Goal: Feedback & Contribution: Submit feedback/report problem

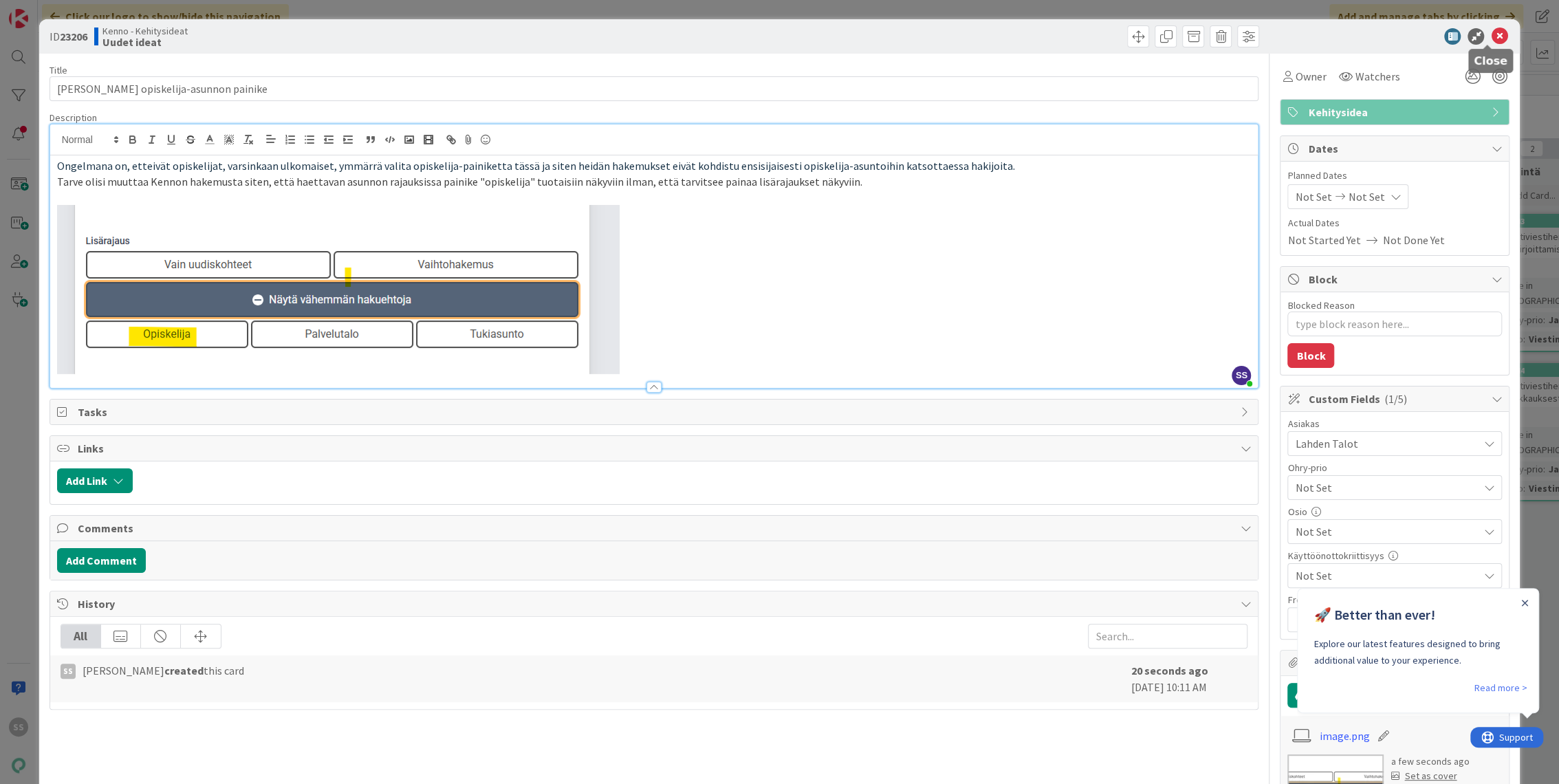
click at [1491, 34] on icon at bounding box center [1499, 36] width 16 height 16
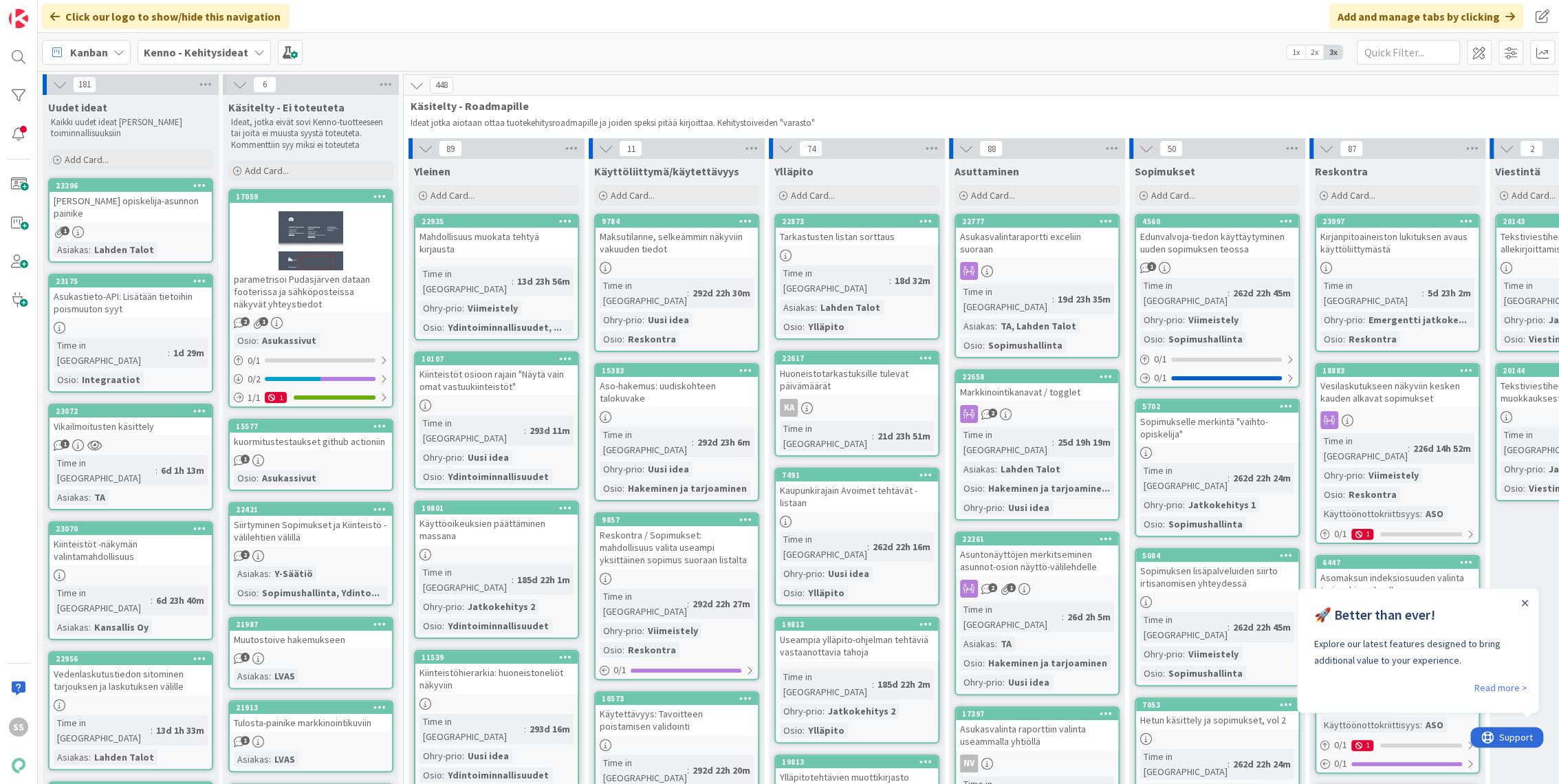
click at [209, 57] on b "Kenno - Kehitysideat" at bounding box center [195, 53] width 105 height 14
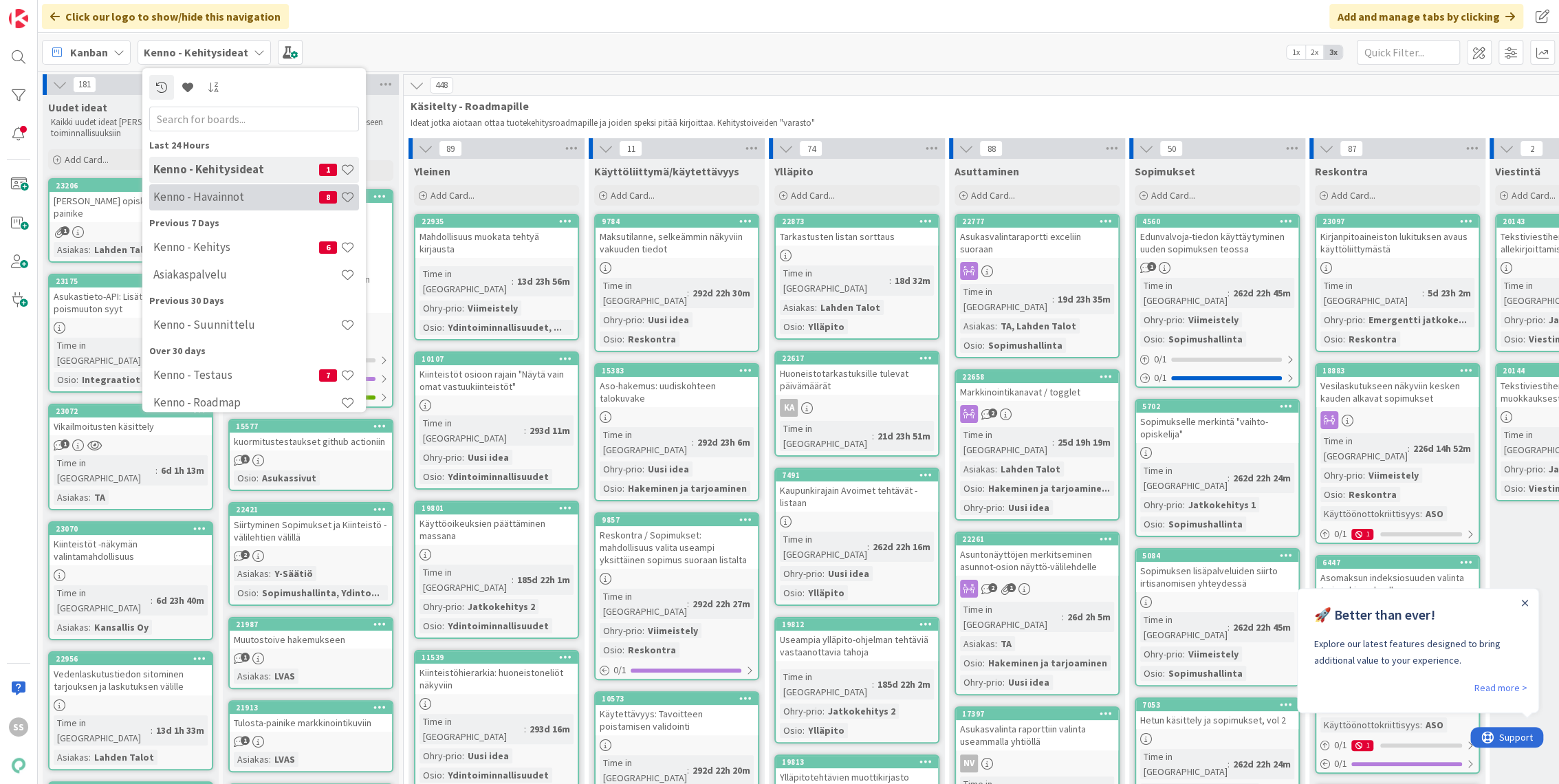
click at [237, 195] on h4 "Kenno - Havainnot" at bounding box center [236, 198] width 166 height 14
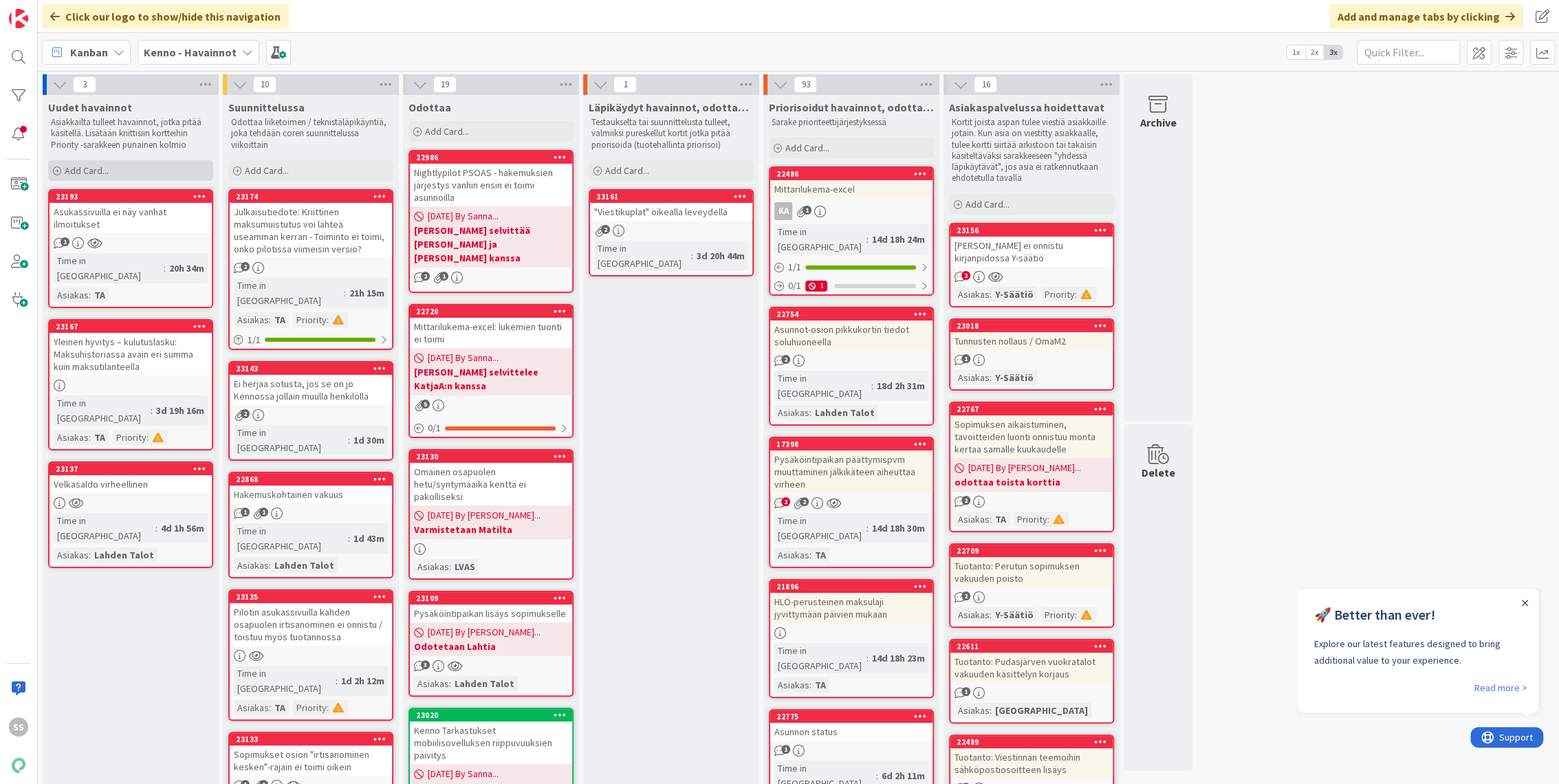
drag, startPoint x: 84, startPoint y: 169, endPoint x: 110, endPoint y: 179, distance: 27.9
click at [84, 169] on span "Add Card..." at bounding box center [86, 171] width 44 height 13
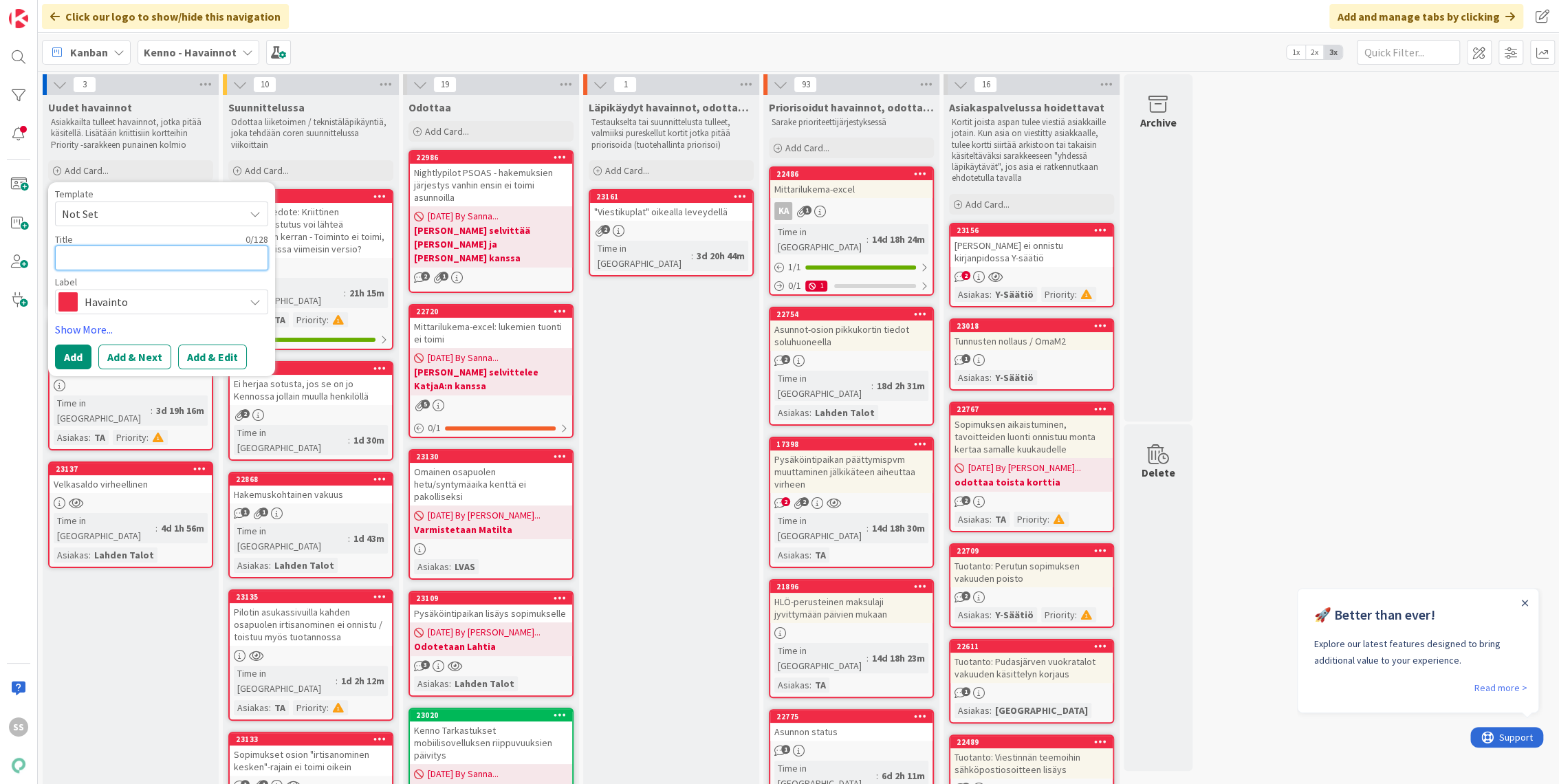
paste textarea "Maksutilanne rajain "Saatavat yli XX kk-tavoitteiden" ei toimi"
type textarea "x"
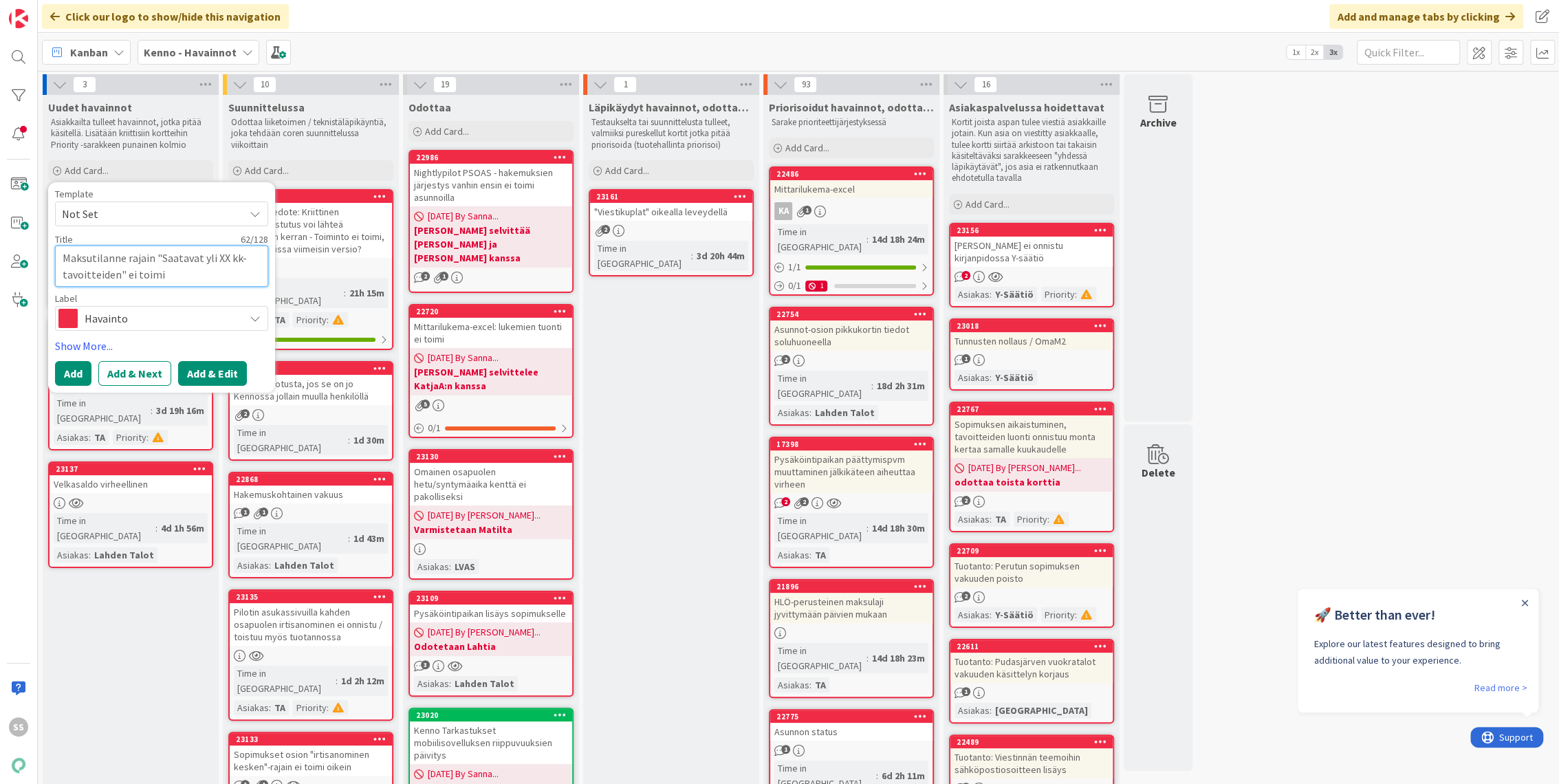
type textarea "Maksutilanne rajain "Saatavat yli XX kk-tavoitteiden" ei toimi"
click at [215, 369] on button "Add & Edit" at bounding box center [212, 373] width 69 height 25
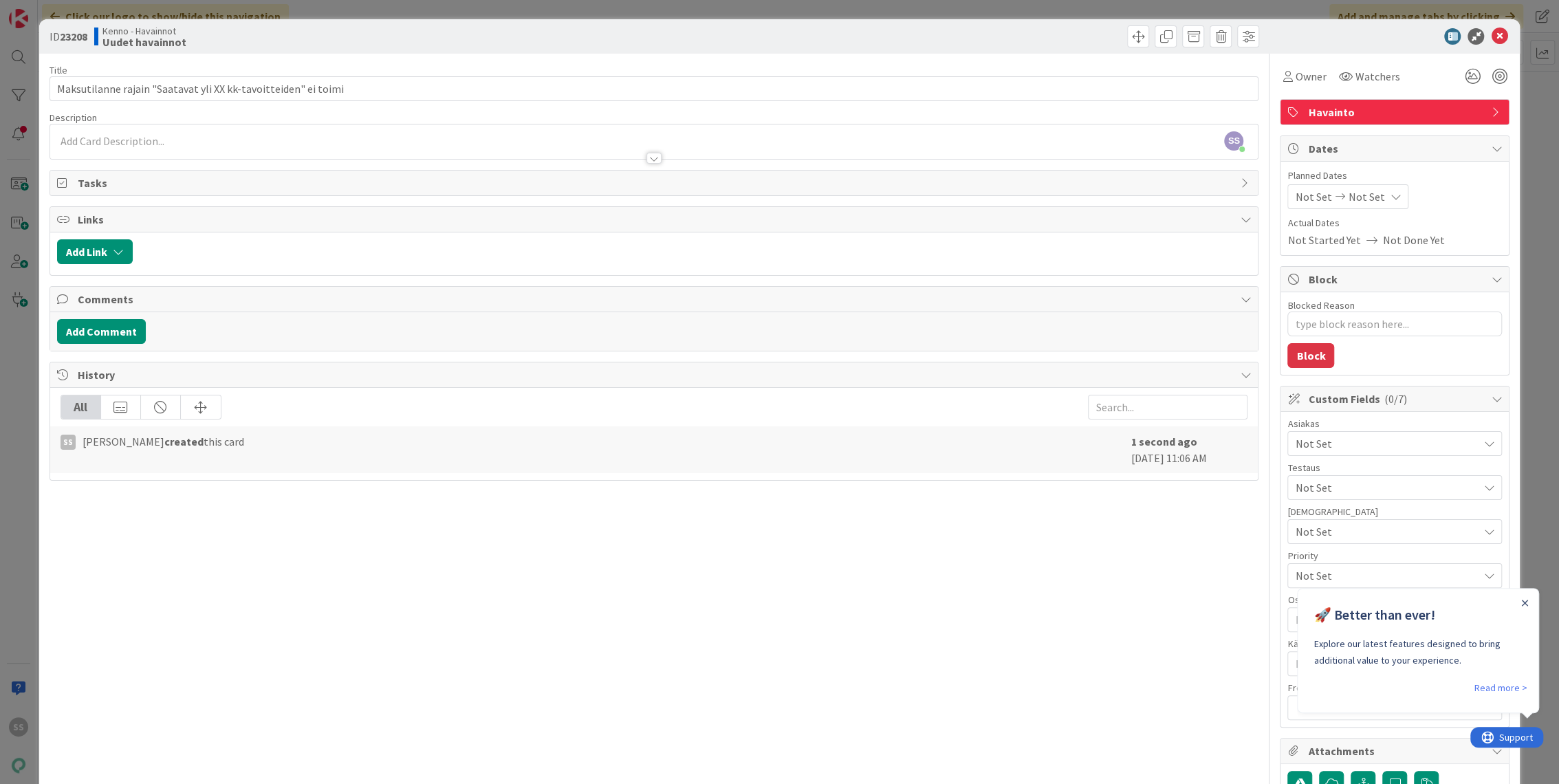
click at [341, 144] on div at bounding box center [654, 151] width 1208 height 15
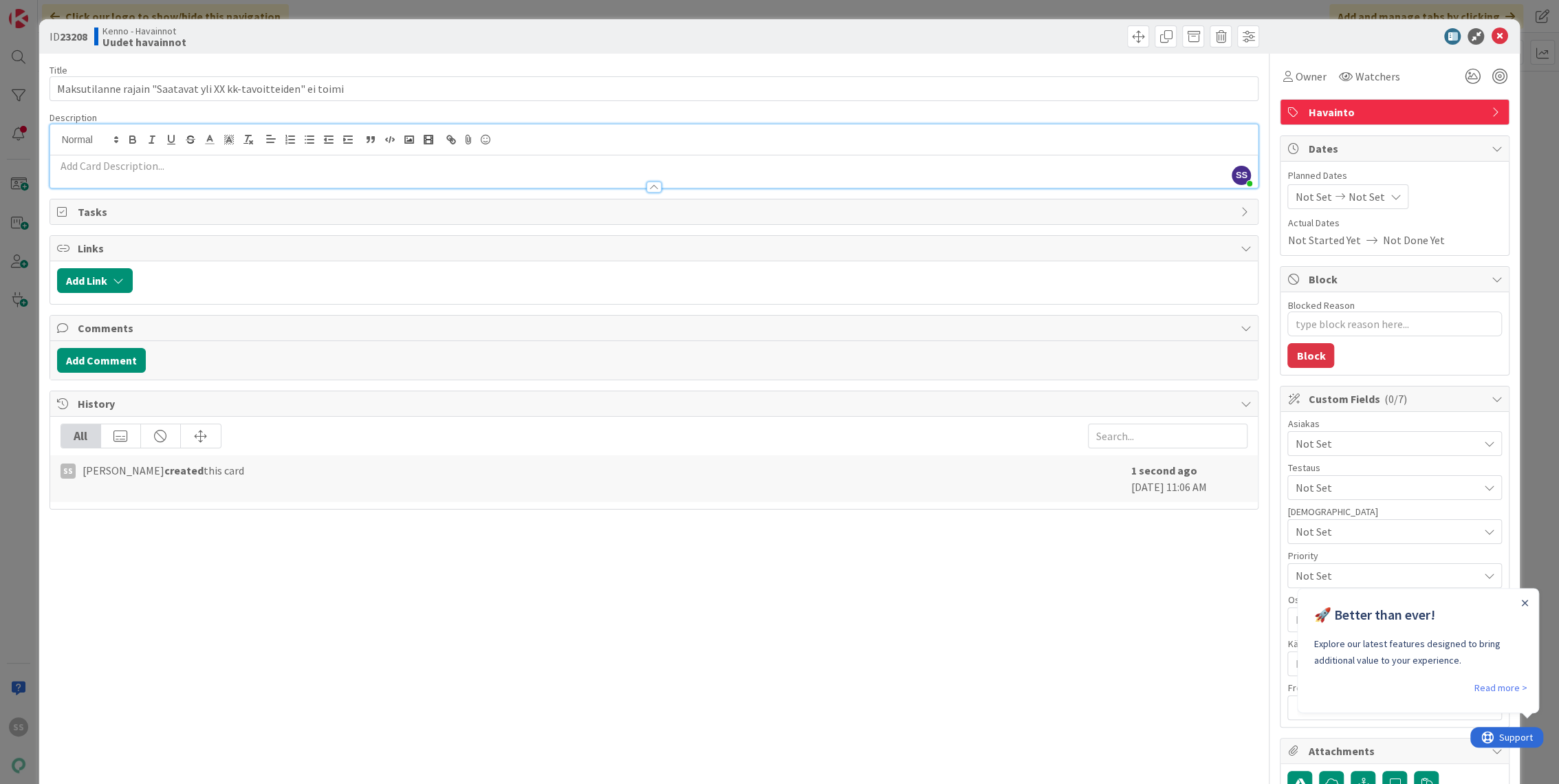
click at [275, 175] on div at bounding box center [654, 180] width 1208 height 15
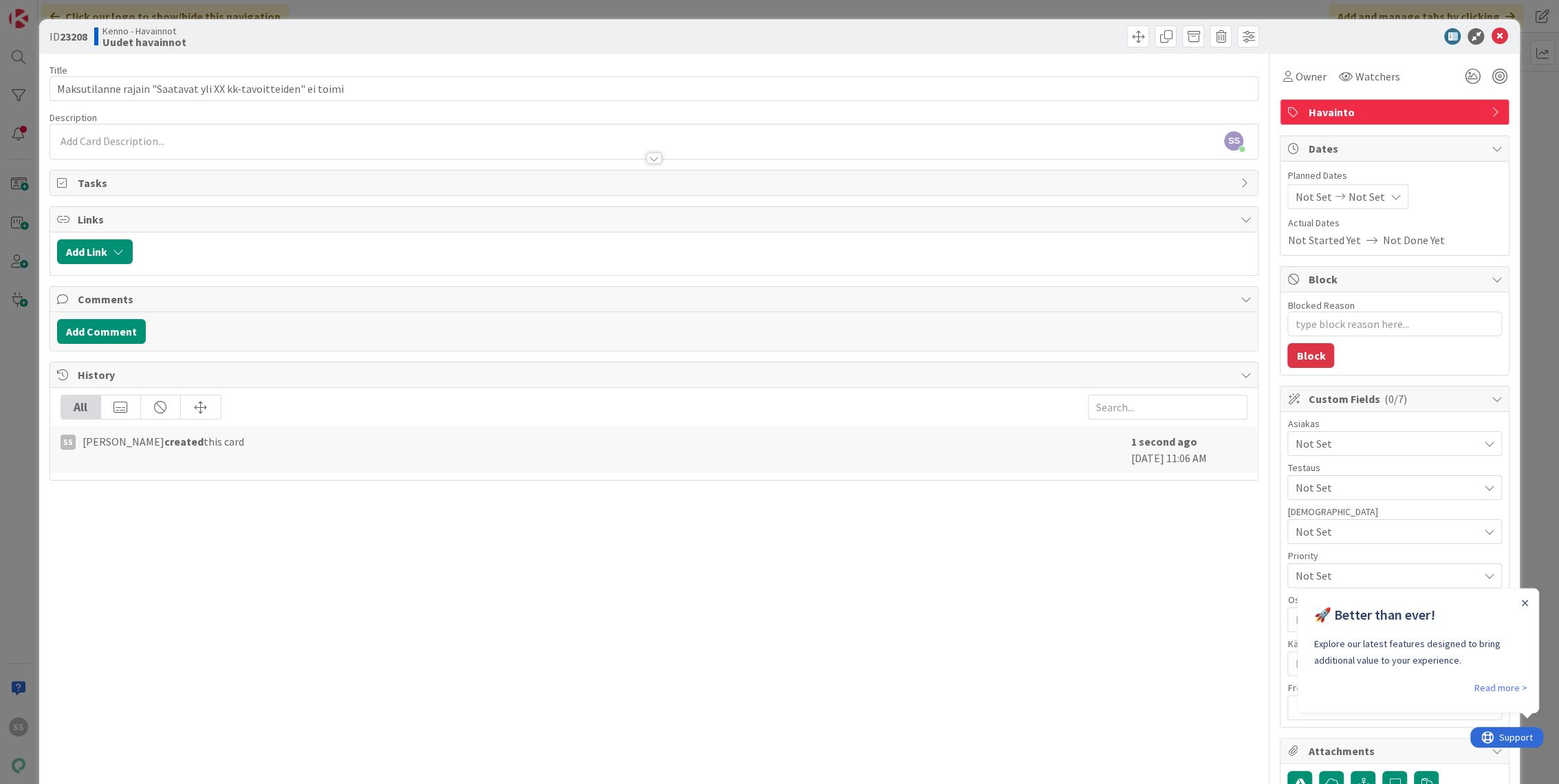
click at [246, 141] on p at bounding box center [654, 141] width 1194 height 15
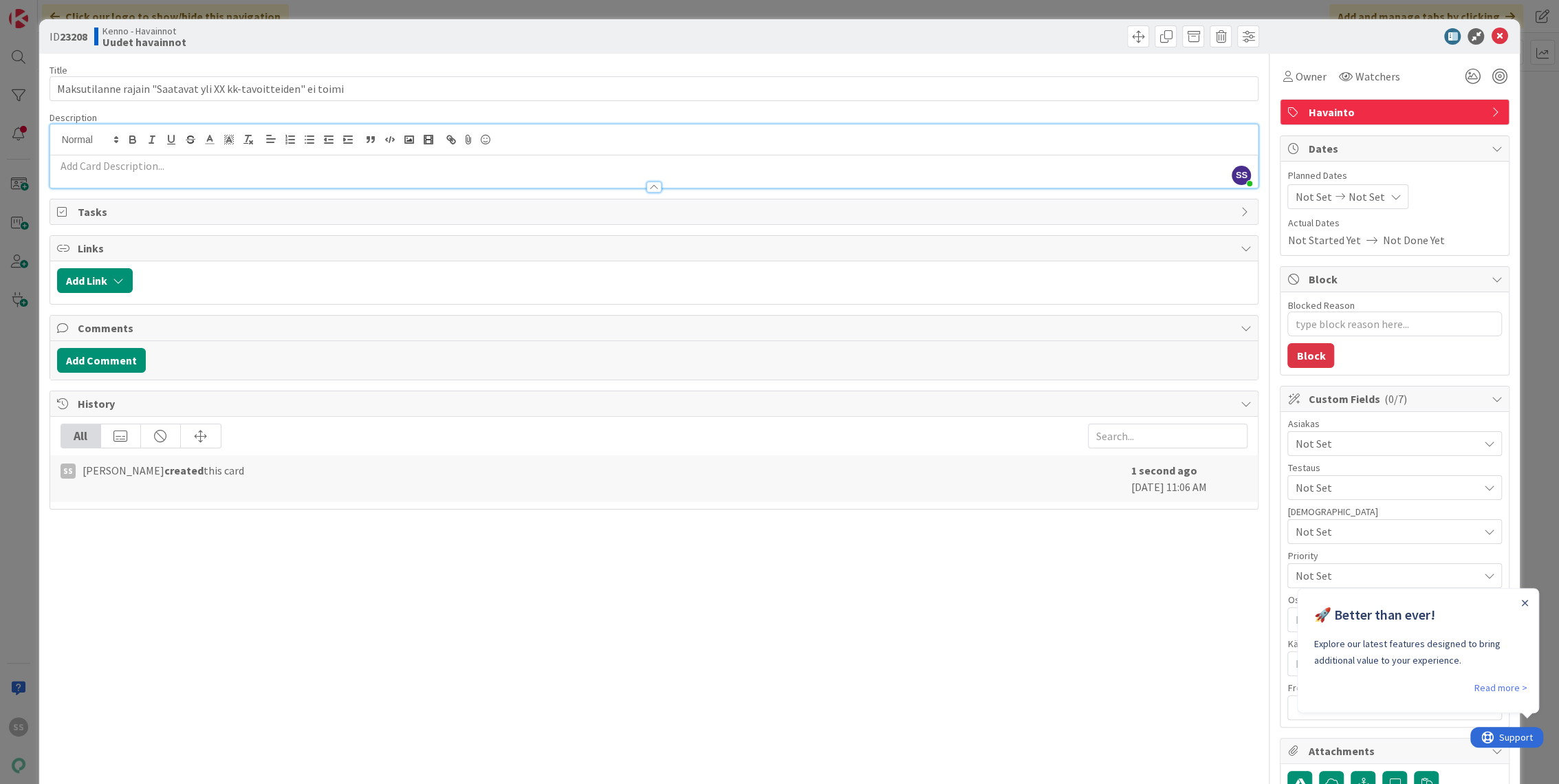
click at [98, 171] on p at bounding box center [654, 166] width 1194 height 15
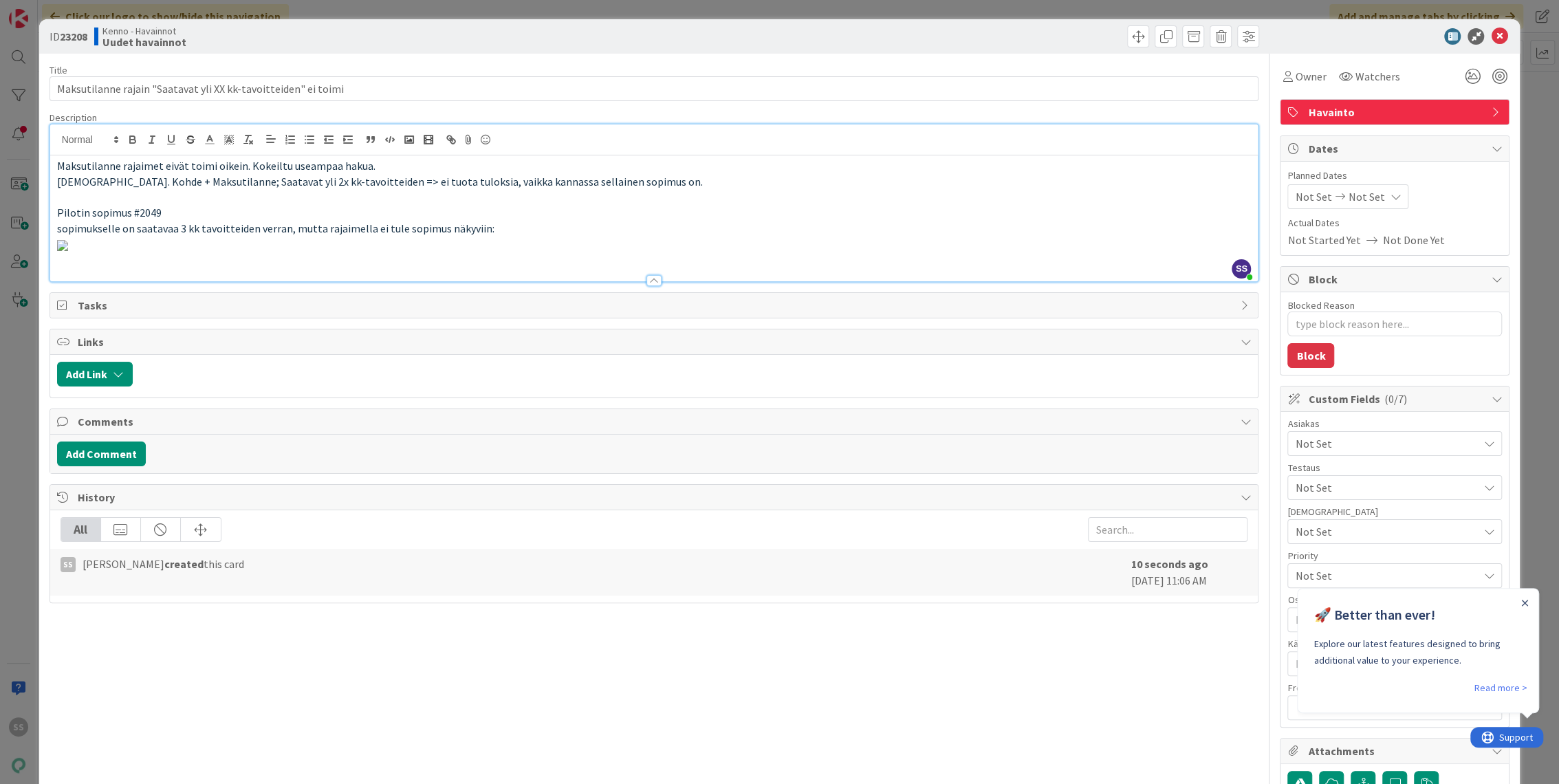
click at [1144, 252] on p at bounding box center [654, 244] width 1194 height 15
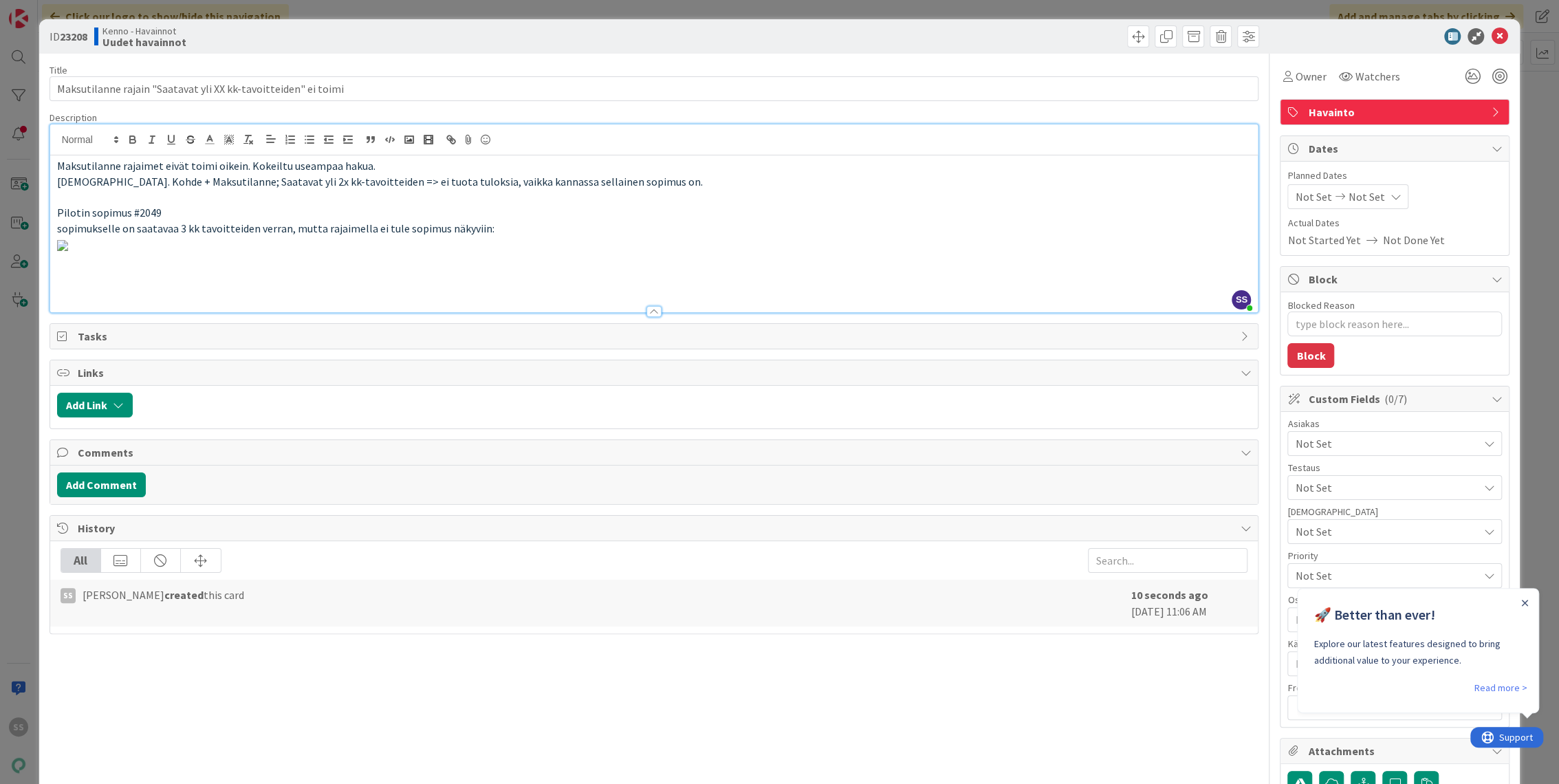
scroll to position [49, 0]
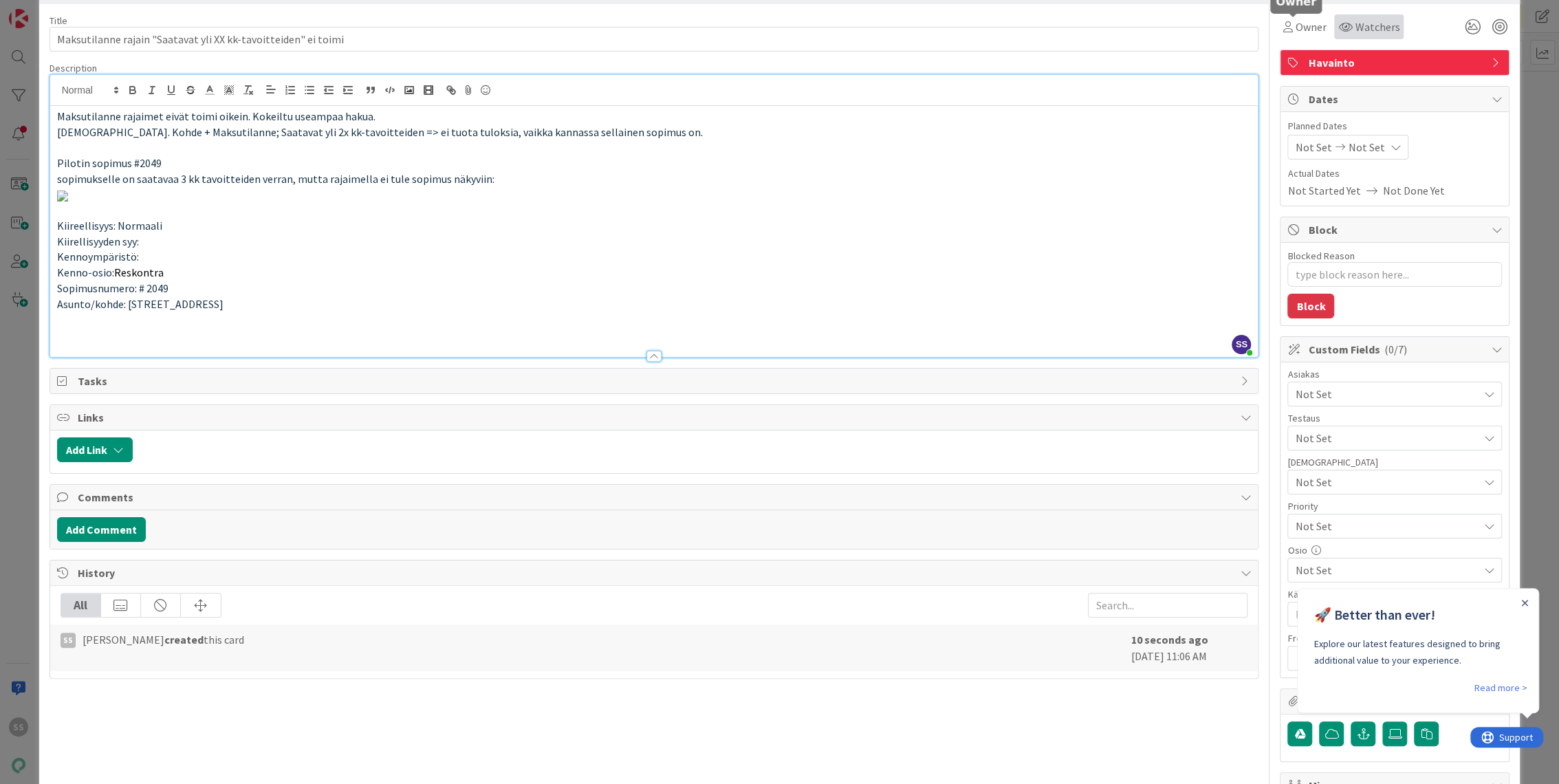
click at [1372, 28] on span "Watchers" at bounding box center [1377, 26] width 45 height 16
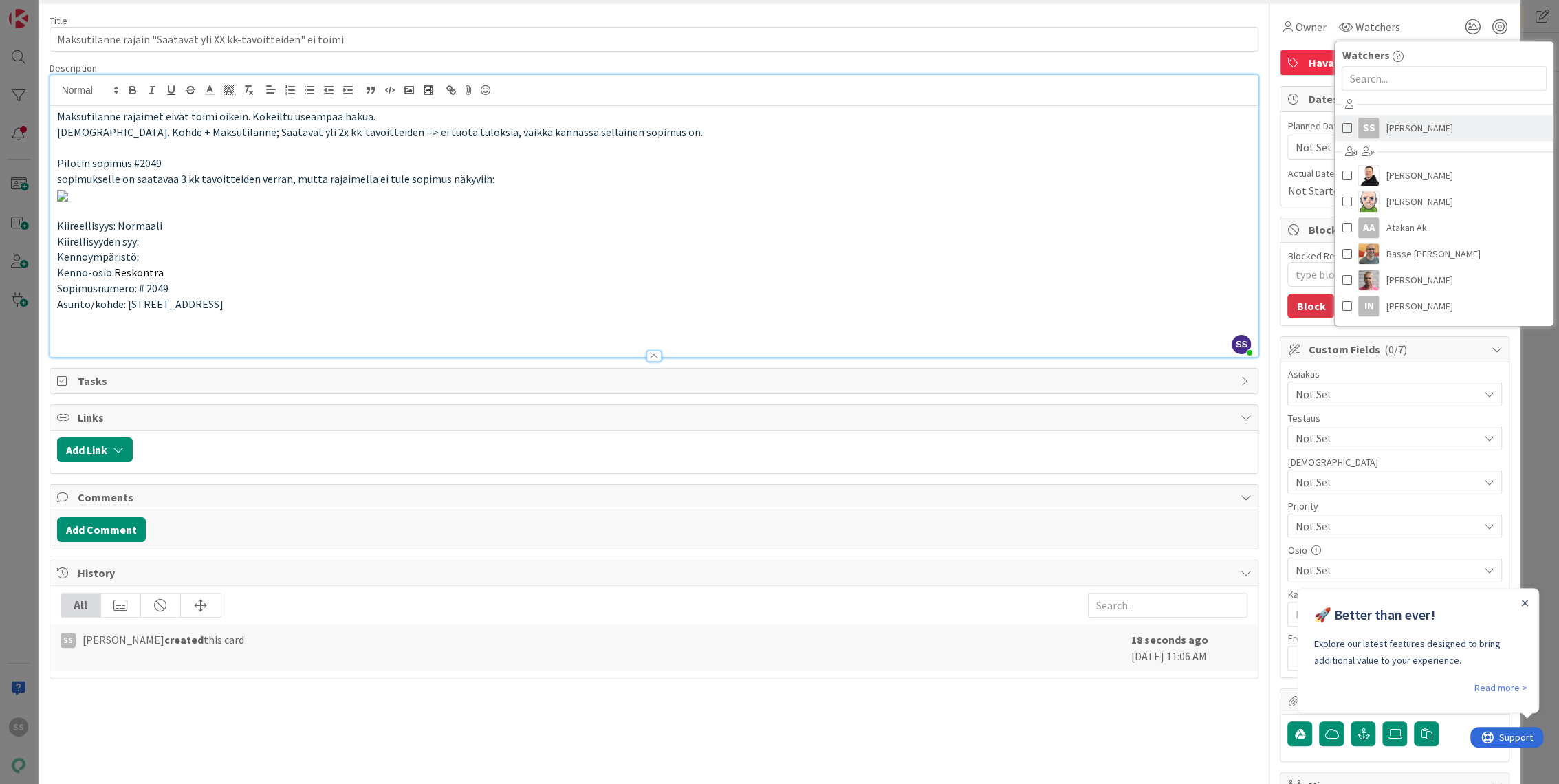
click at [1387, 129] on span "[PERSON_NAME]" at bounding box center [1418, 127] width 67 height 20
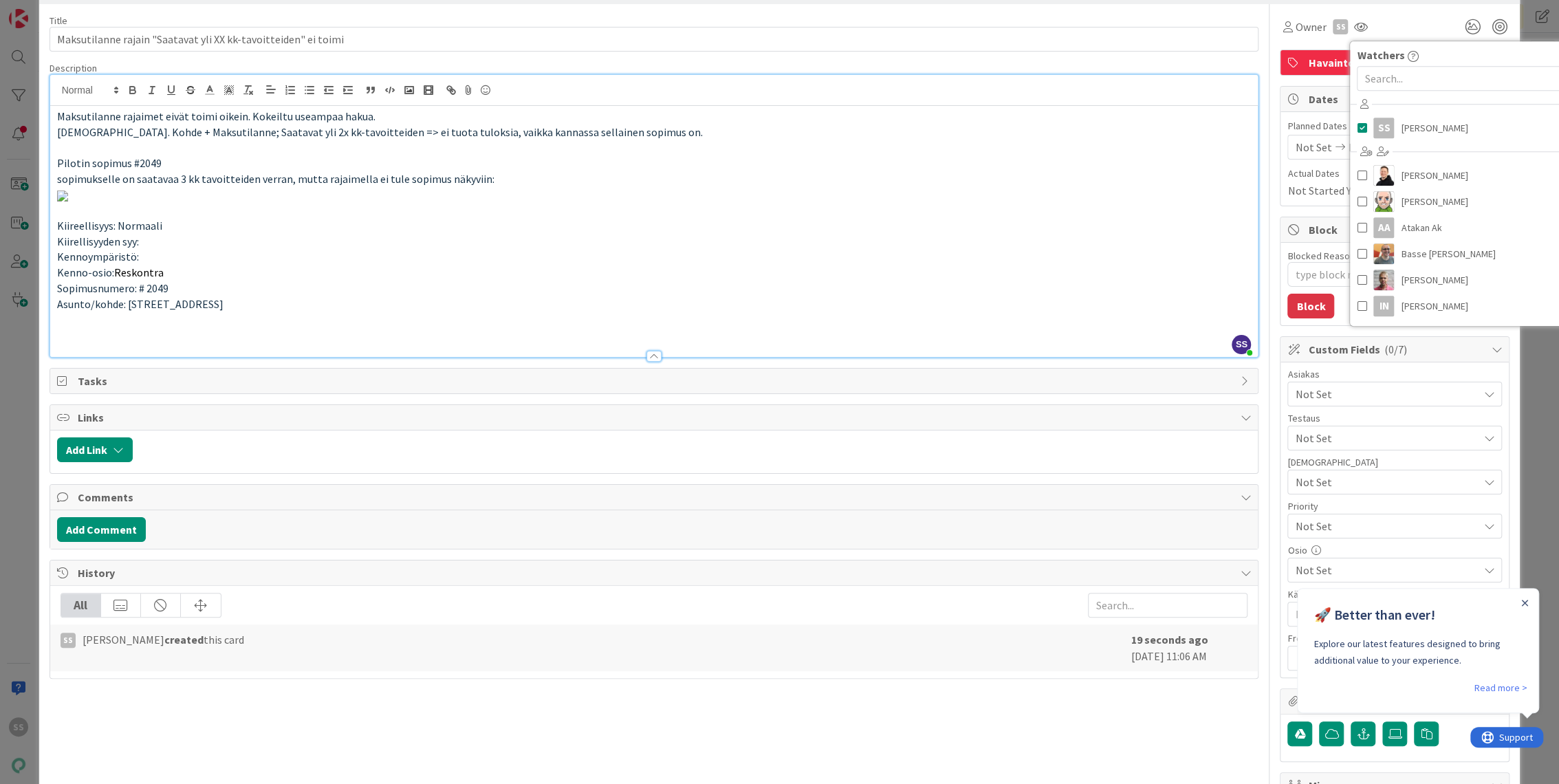
click at [1345, 398] on span "Not Set" at bounding box center [1386, 394] width 183 height 16
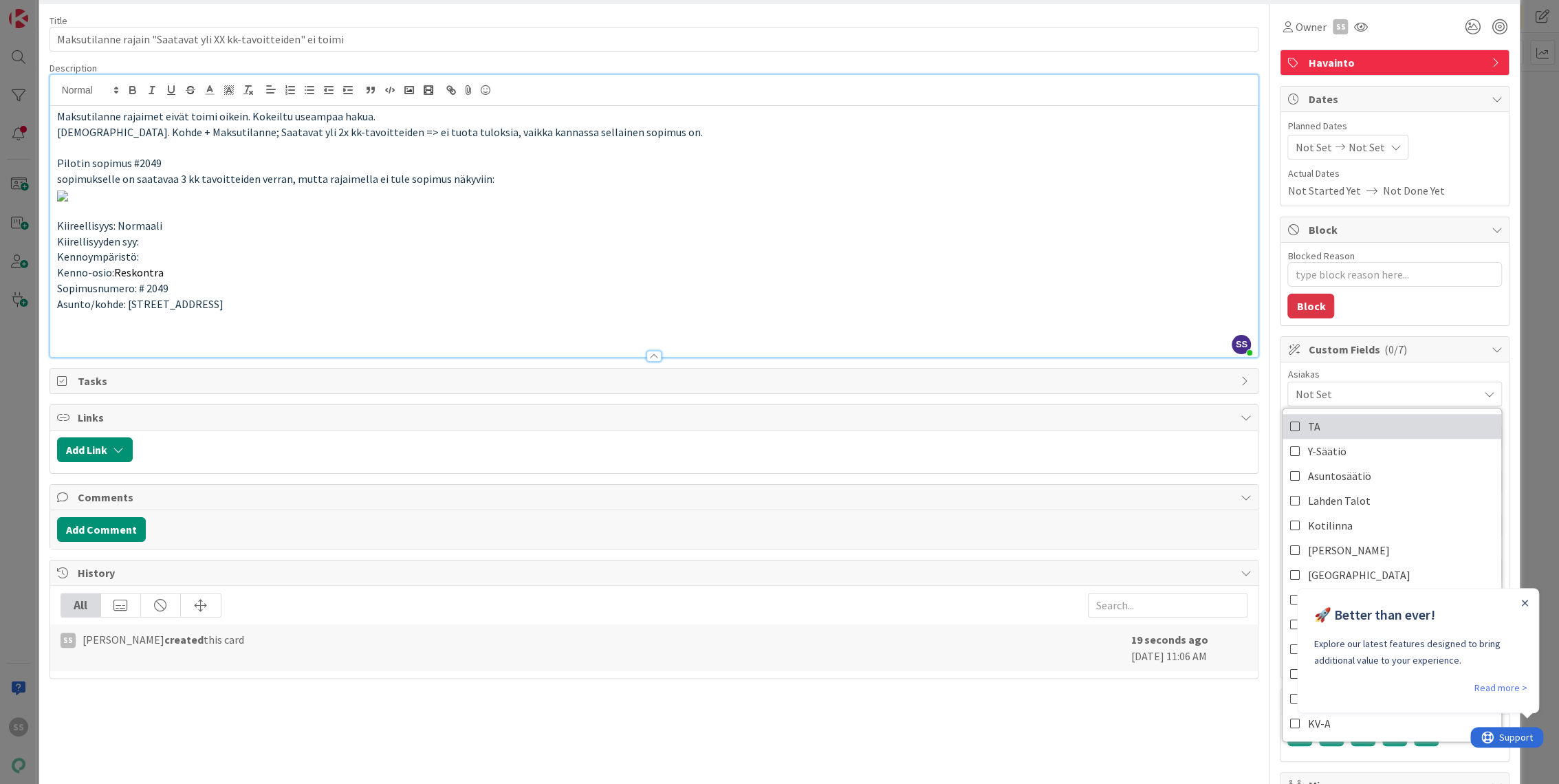
click at [1316, 430] on link "TA" at bounding box center [1392, 426] width 219 height 25
type textarea "x"
click at [1525, 603] on icon "Close Announcement" at bounding box center [1524, 603] width 7 height 7
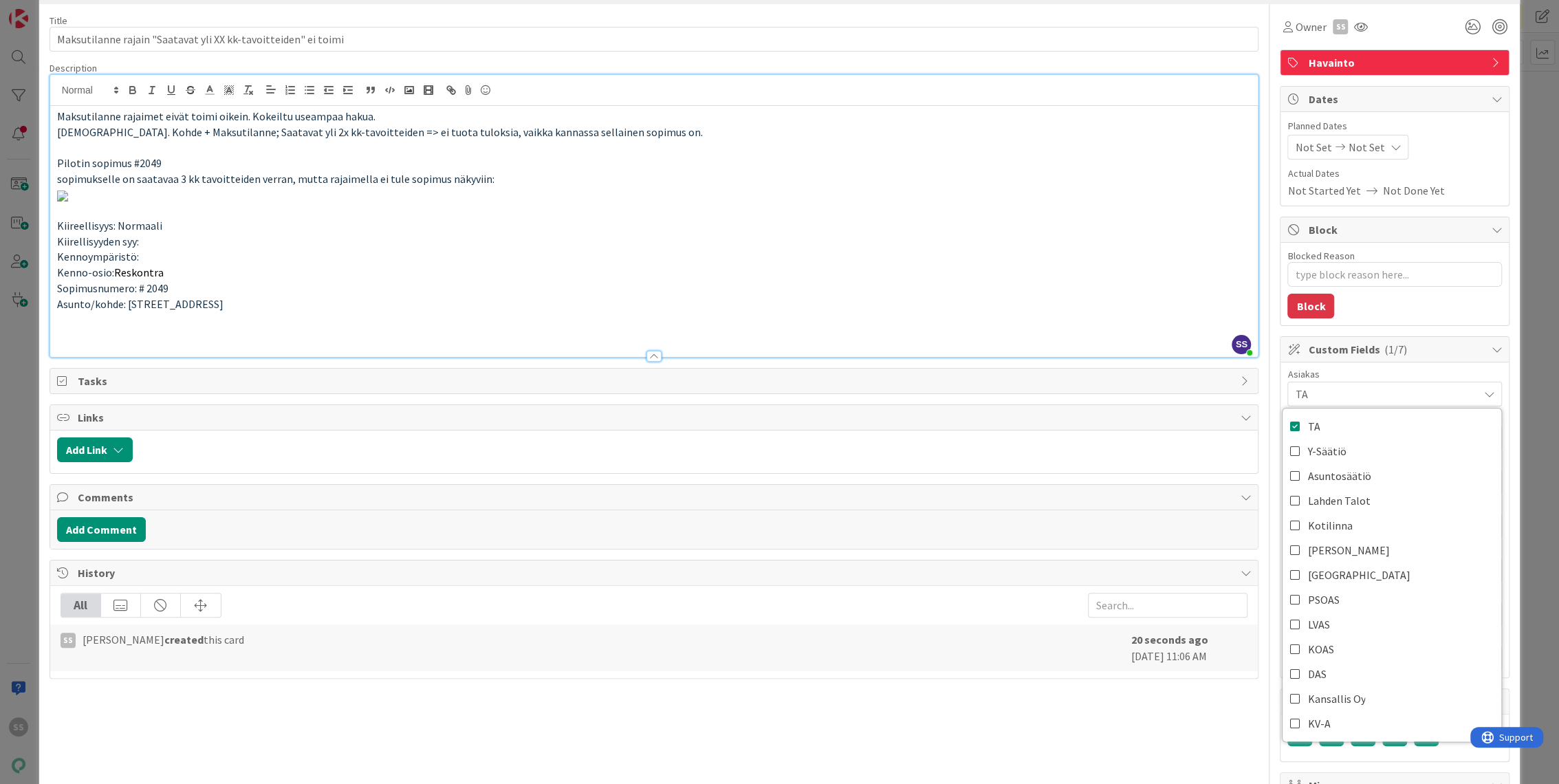
scroll to position [356, 0]
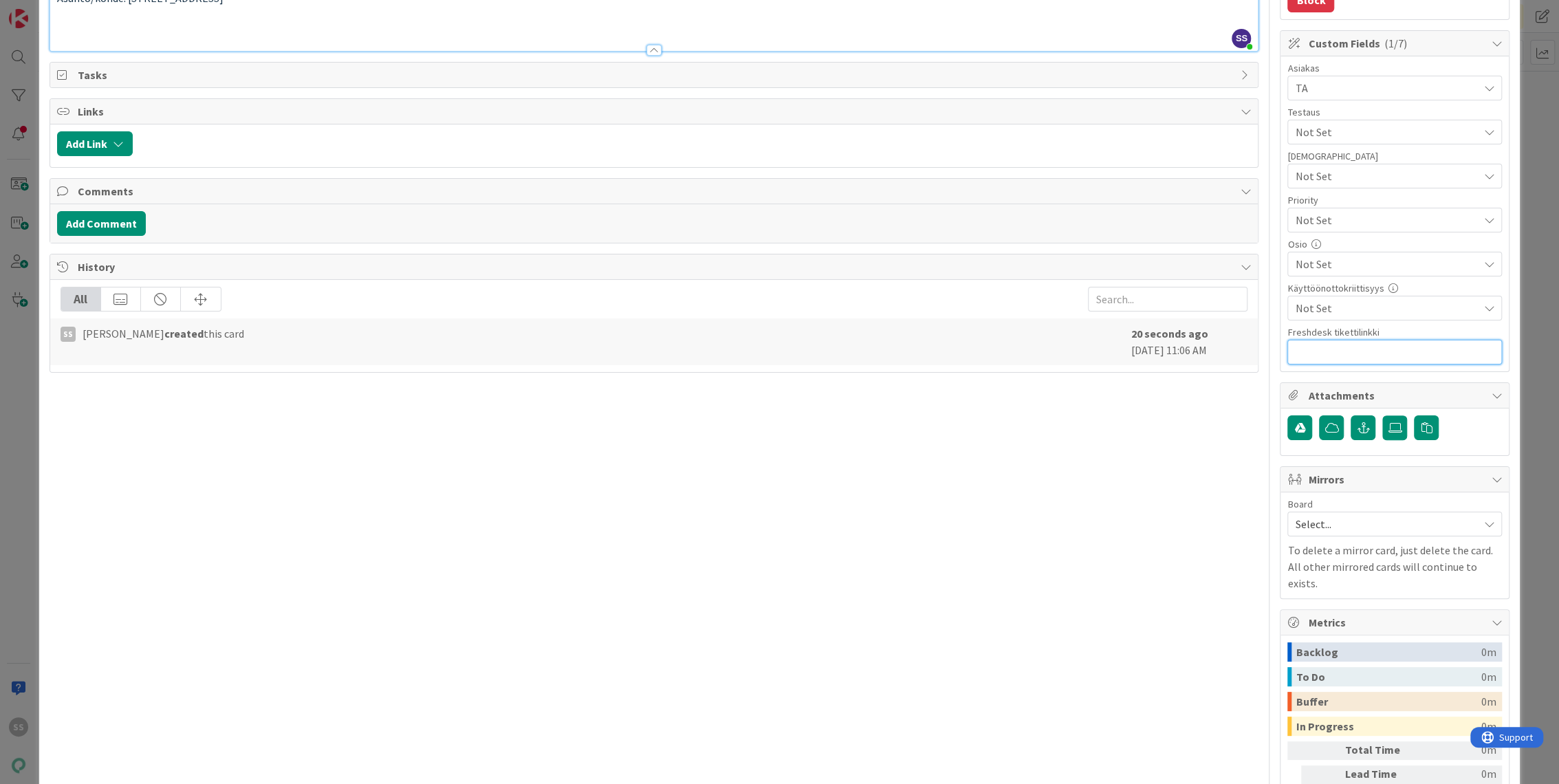
click at [1353, 352] on input "text" at bounding box center [1394, 352] width 214 height 25
paste input "[URL][PERSON_NAME][DOMAIN_NAME]"
type input "[URL][PERSON_NAME][DOMAIN_NAME]"
type textarea "x"
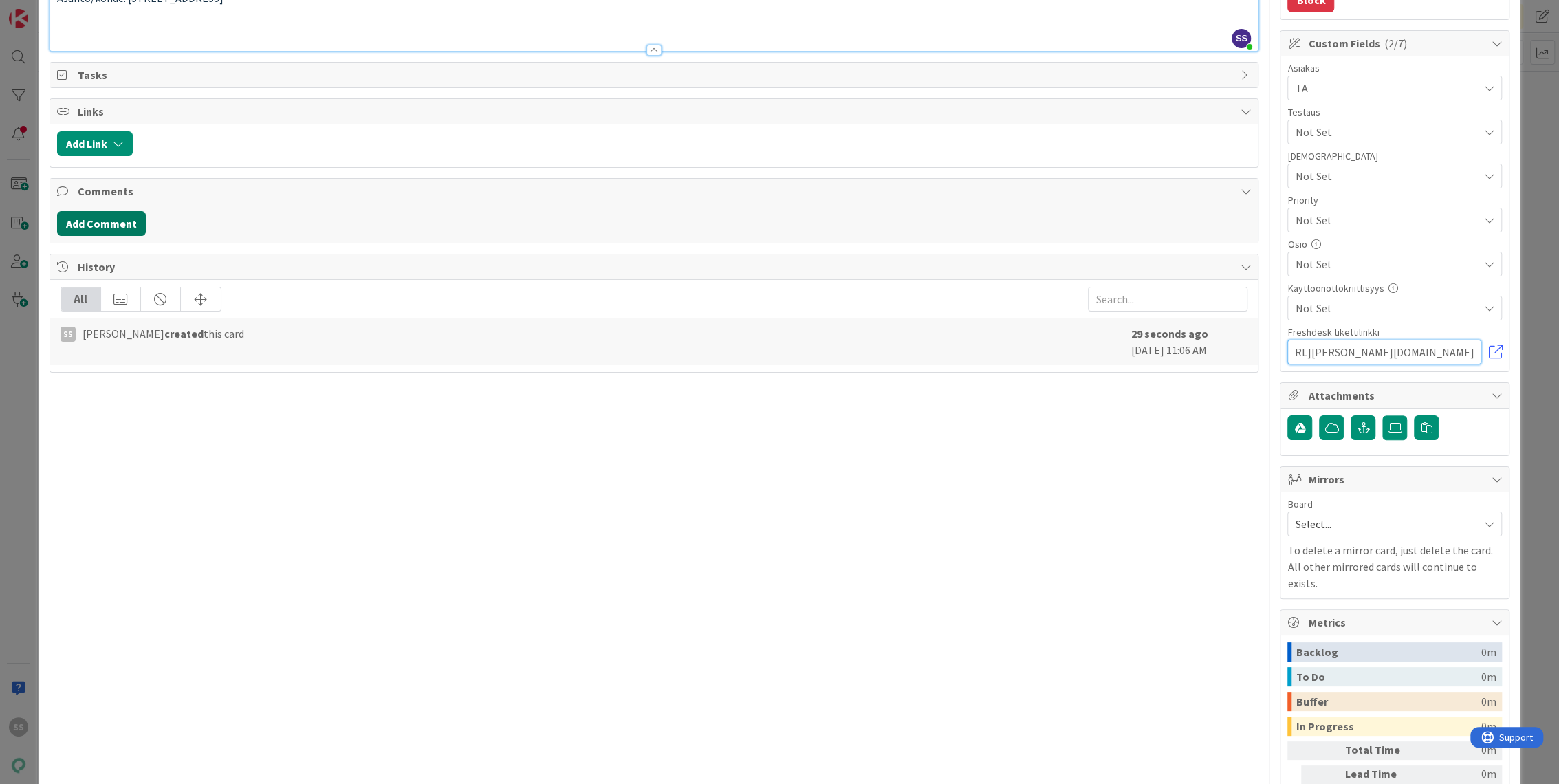
type input "[URL][PERSON_NAME][DOMAIN_NAME]"
click at [110, 236] on button "Add Comment" at bounding box center [101, 223] width 89 height 25
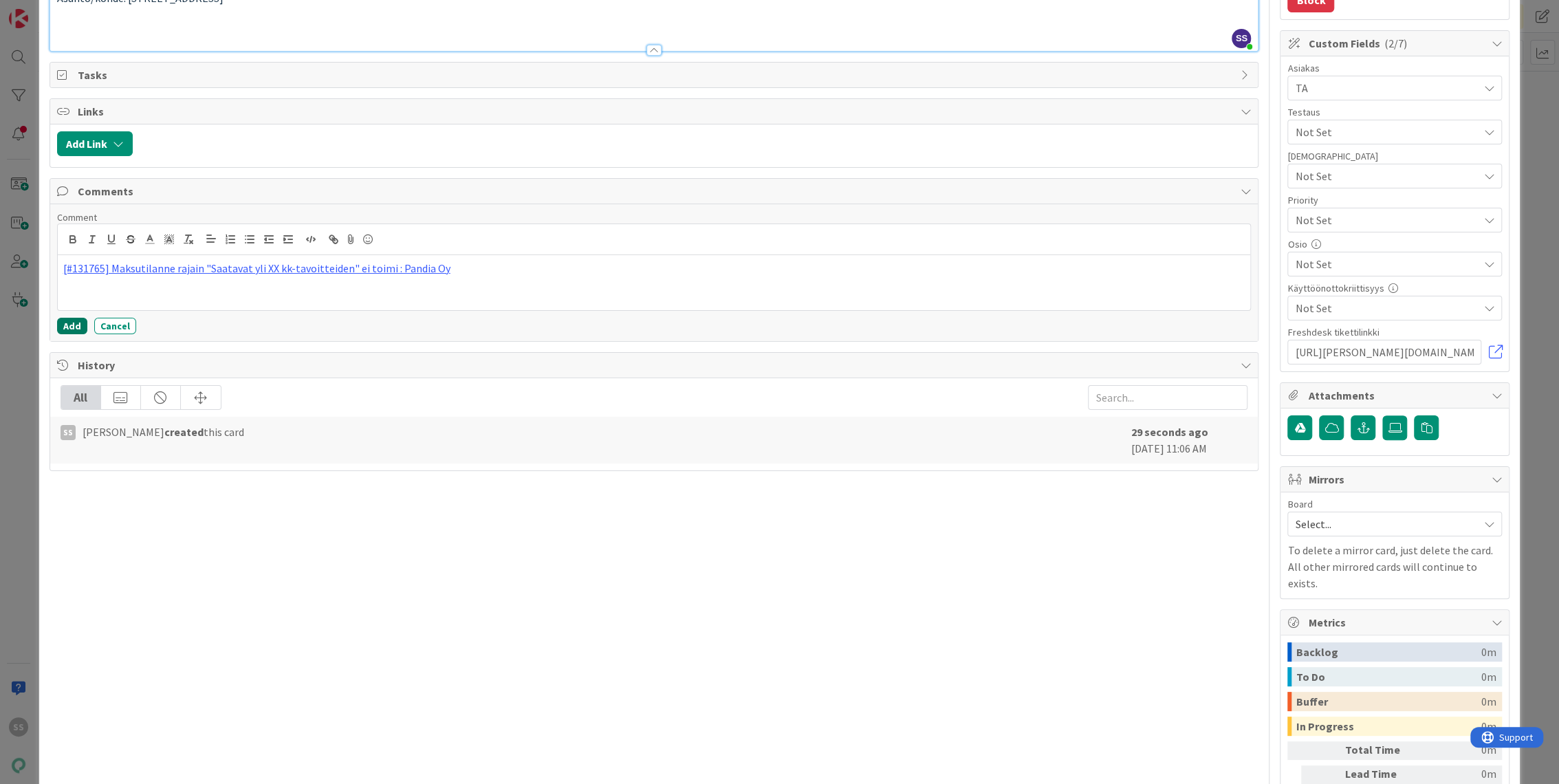
click at [73, 334] on button "Add" at bounding box center [72, 326] width 30 height 16
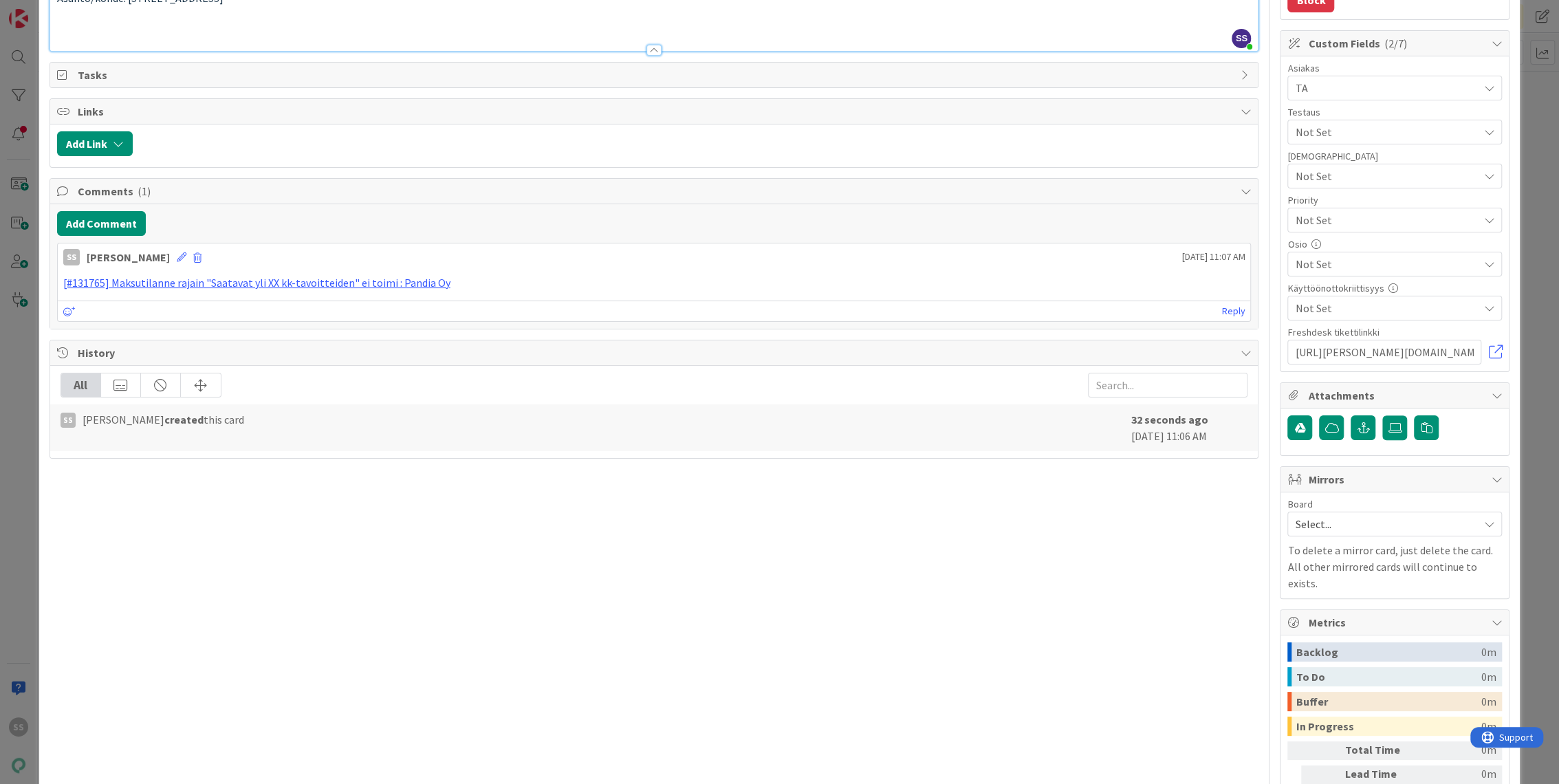
type textarea "x"
